Goal: Task Accomplishment & Management: Manage account settings

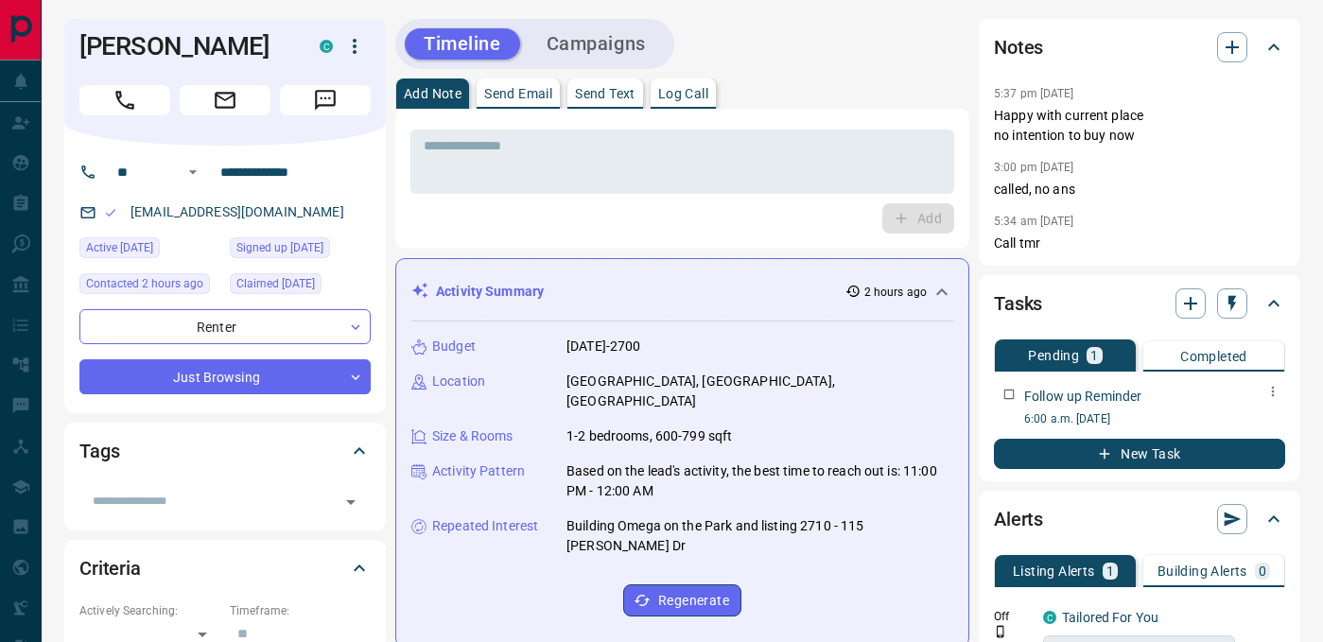
click at [1273, 393] on icon "button" at bounding box center [1272, 391] width 15 height 15
click at [1222, 458] on icon at bounding box center [1223, 456] width 8 height 10
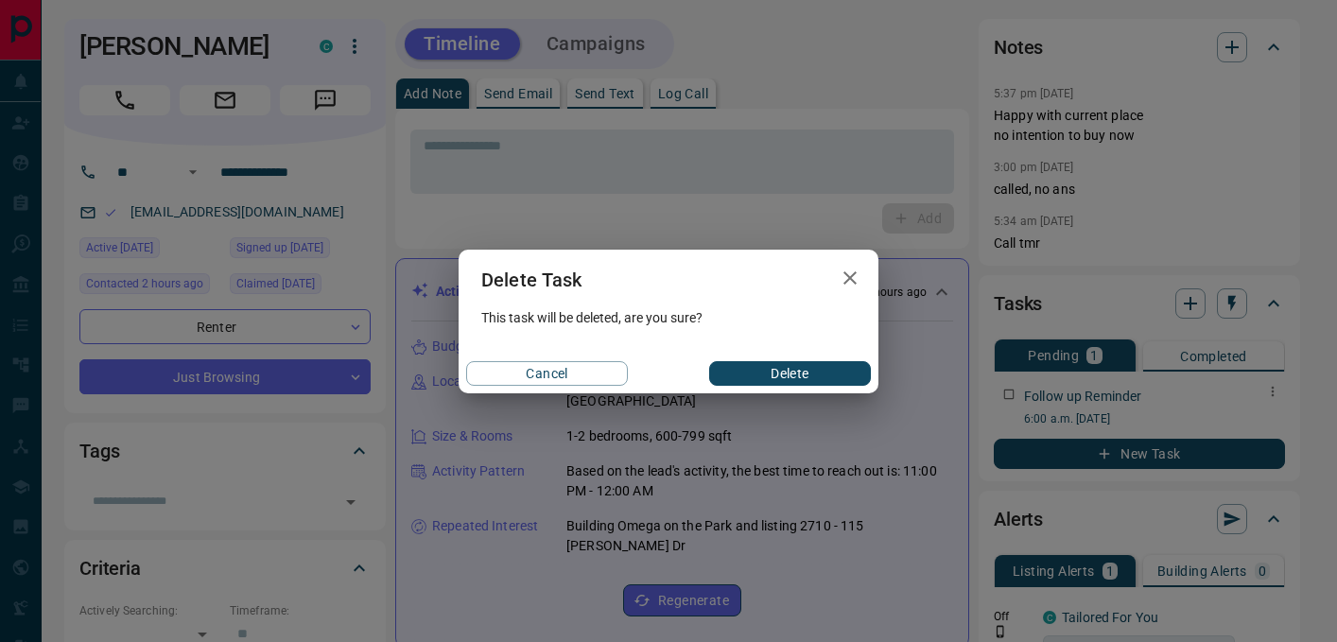
click at [799, 377] on button "Delete" at bounding box center [790, 373] width 162 height 25
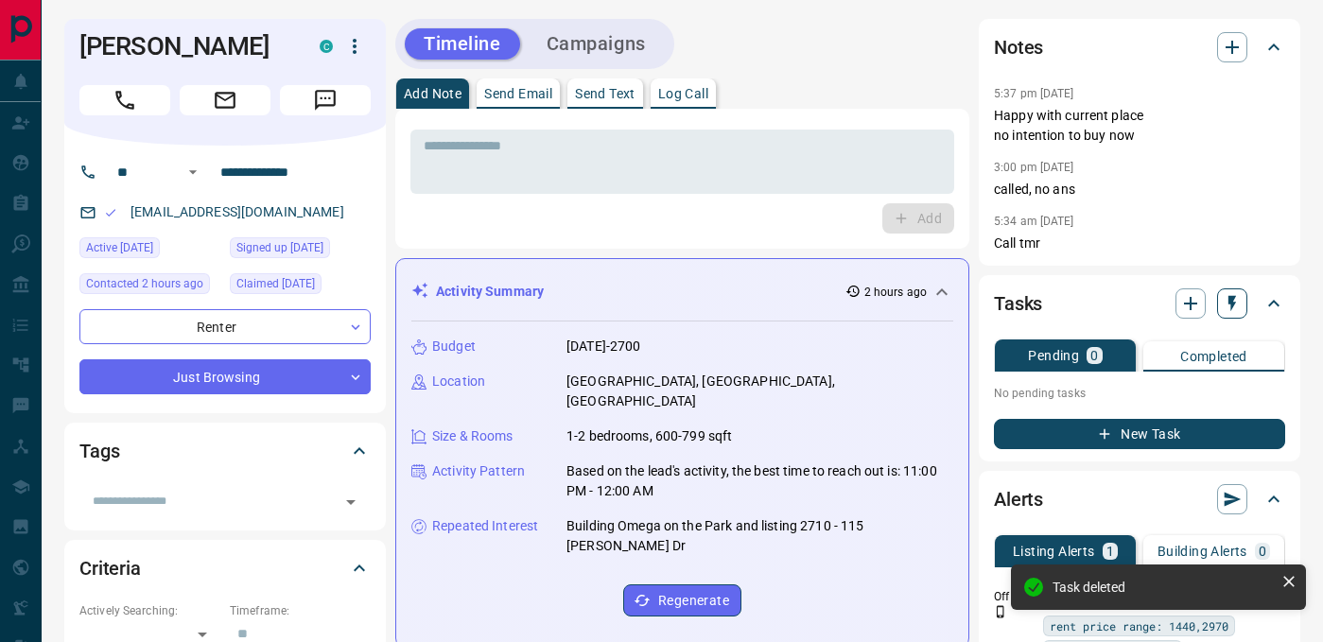
click at [1236, 304] on icon "button" at bounding box center [1232, 303] width 19 height 19
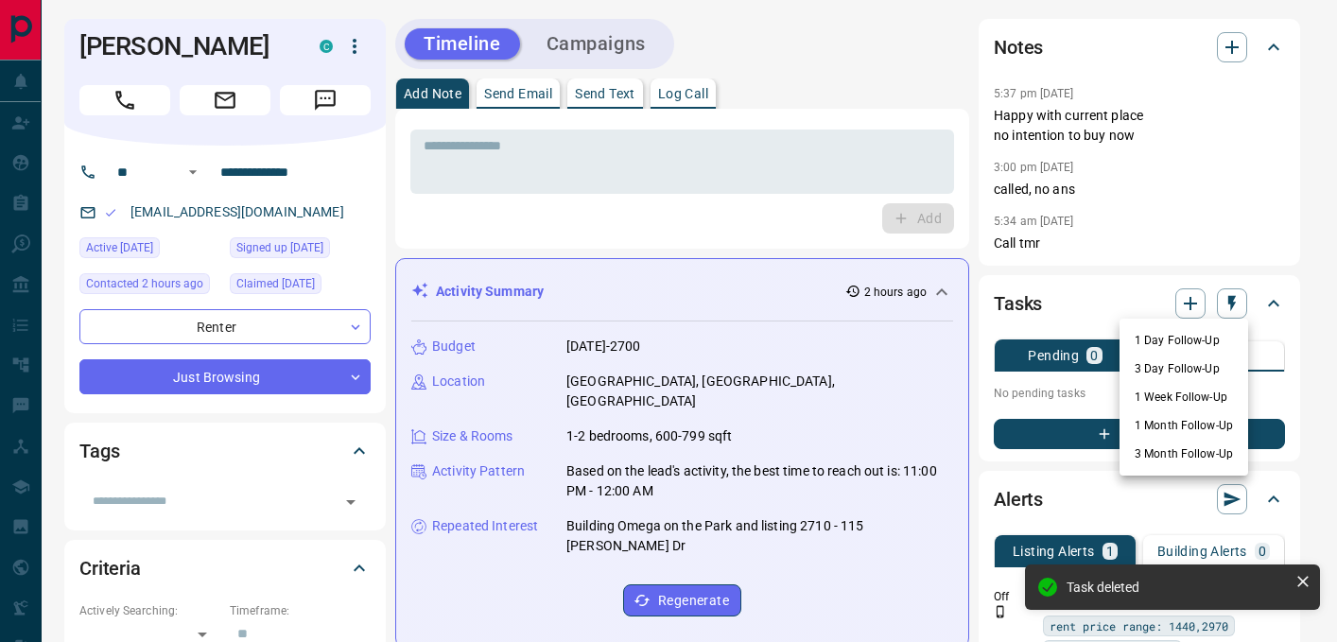
click at [1198, 401] on li "1 Week Follow-Up" at bounding box center [1184, 397] width 129 height 28
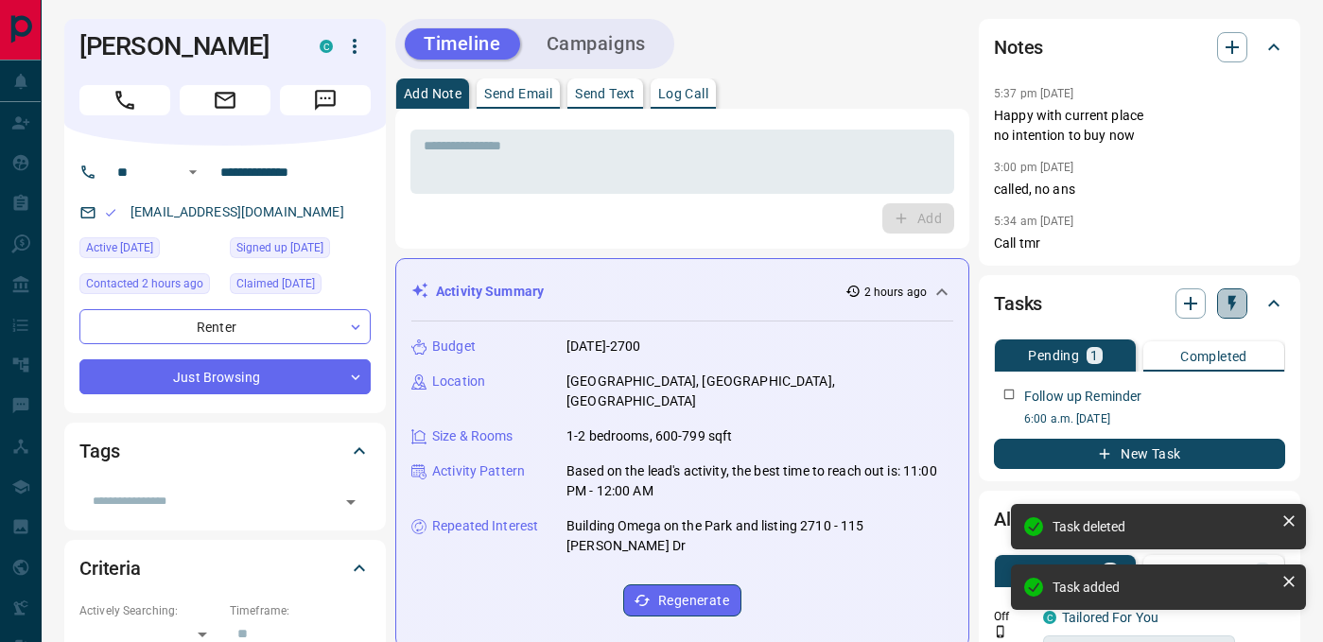
click at [1227, 303] on icon "button" at bounding box center [1232, 303] width 19 height 19
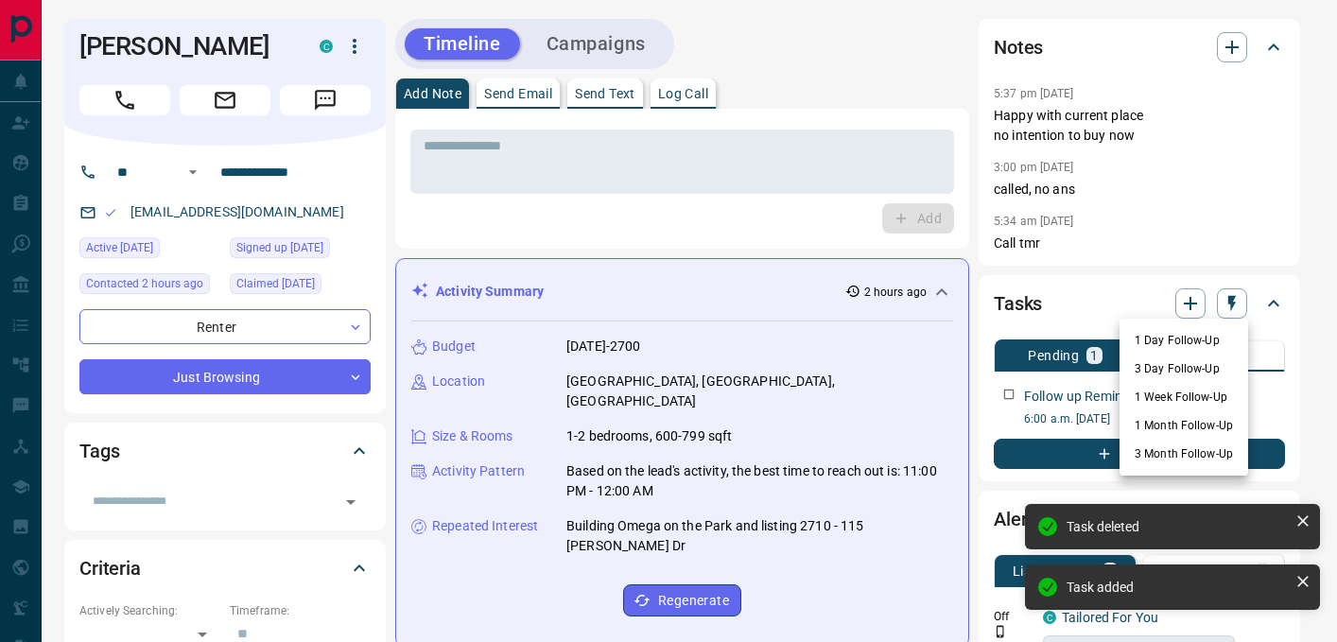
click at [1190, 420] on li "1 Month Follow-Up" at bounding box center [1184, 425] width 129 height 28
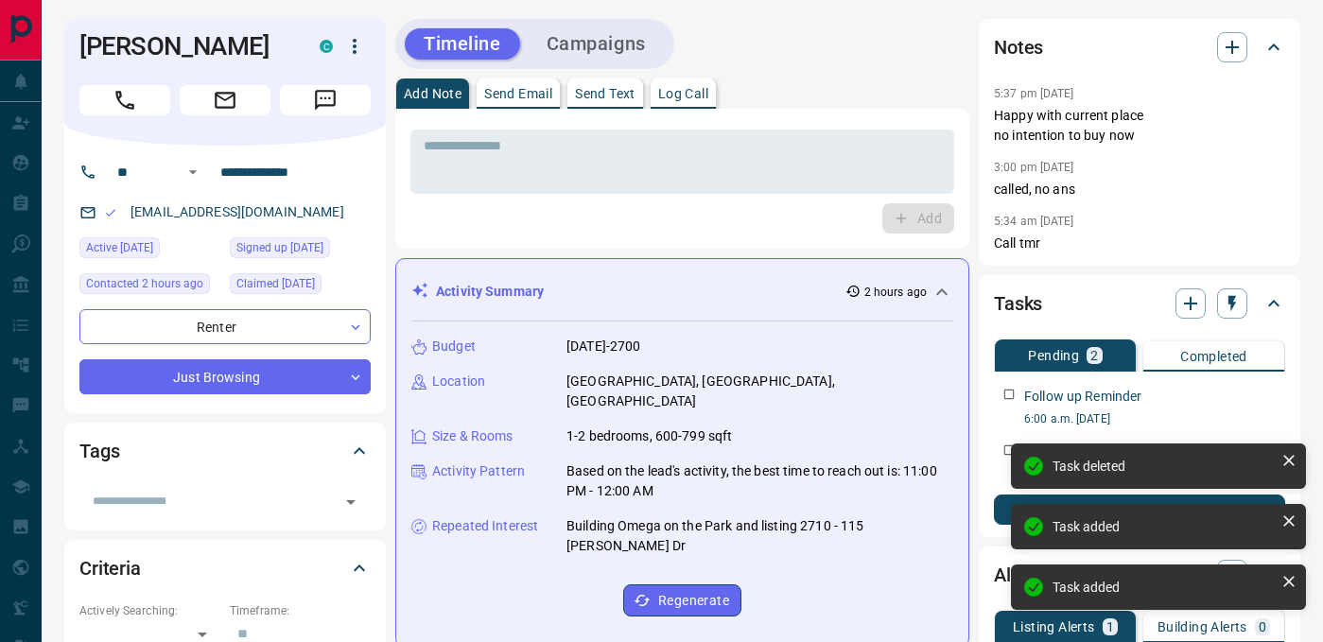
click at [1215, 404] on div "Follow up Reminder" at bounding box center [1154, 397] width 261 height 20
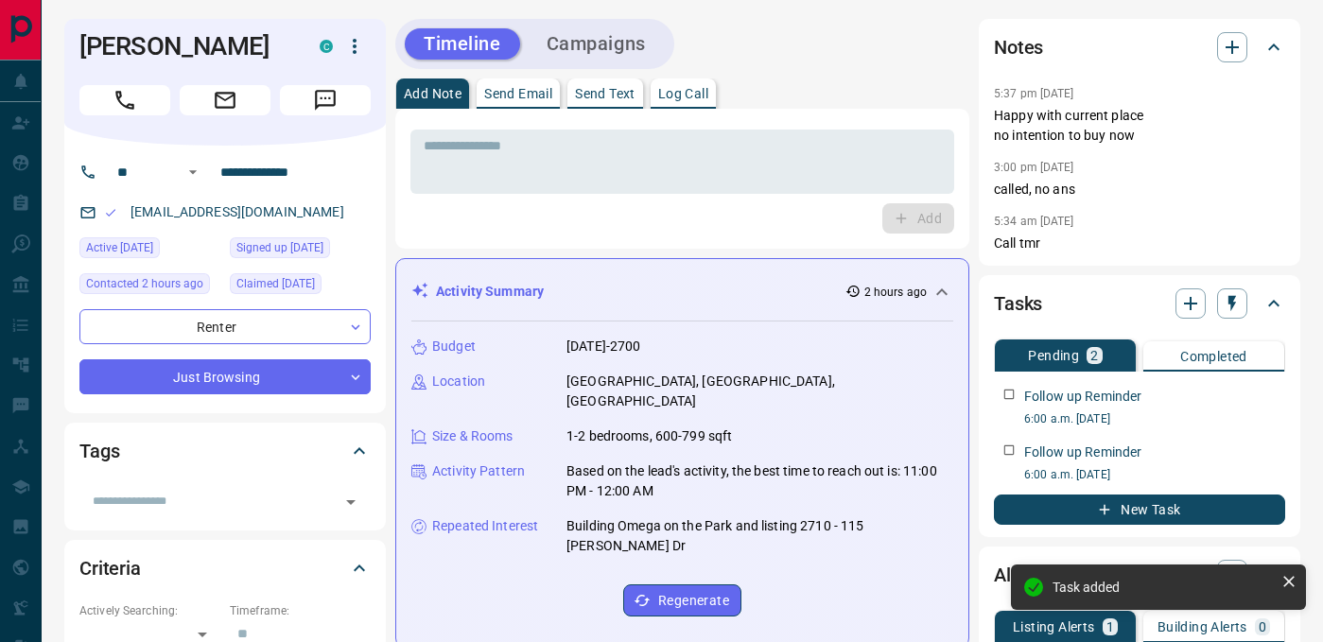
click at [1255, 400] on div "Follow up Reminder" at bounding box center [1154, 397] width 261 height 20
